Goal: Task Accomplishment & Management: Use online tool/utility

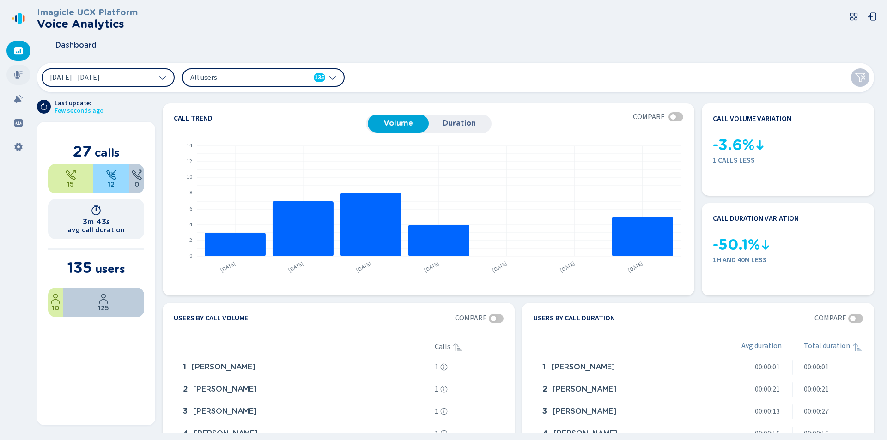
click at [18, 77] on icon at bounding box center [18, 74] width 9 height 9
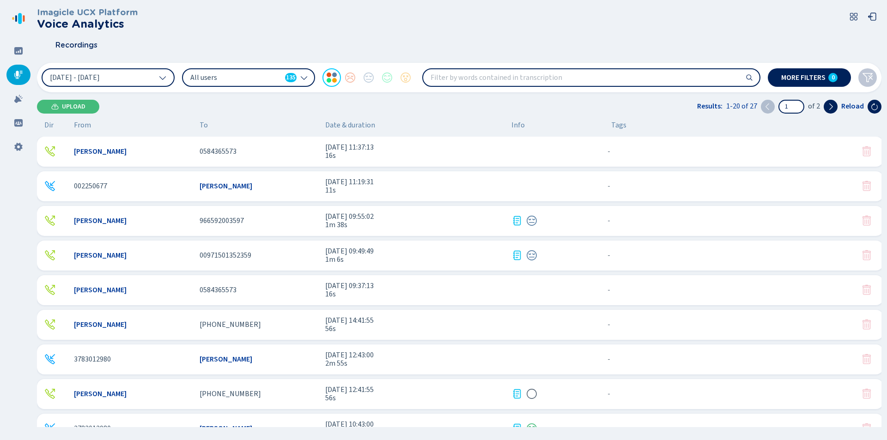
click at [248, 43] on div "Recordings" at bounding box center [459, 45] width 845 height 23
click at [246, 152] on div "0584365573" at bounding box center [259, 151] width 118 height 8
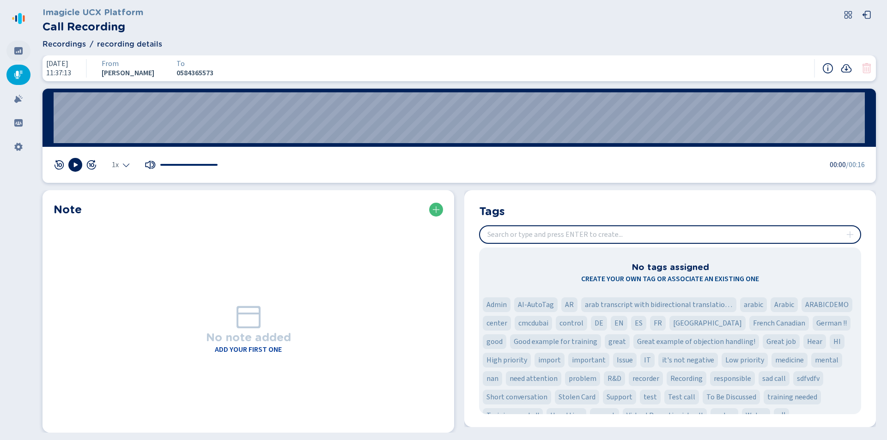
click at [17, 51] on icon at bounding box center [18, 50] width 8 height 7
